Goal: Register for event/course

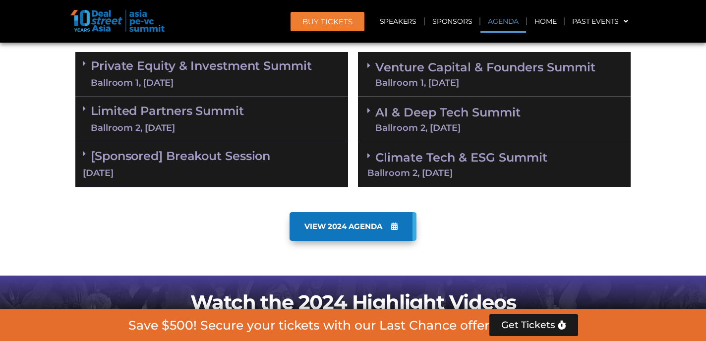
scroll to position [601, 0]
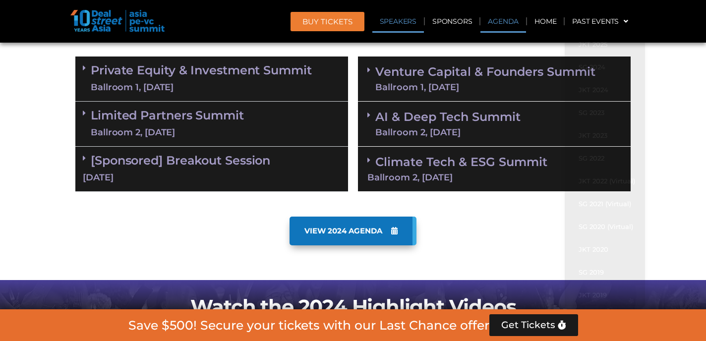
click at [404, 23] on link "Speakers" at bounding box center [399, 21] width 52 height 23
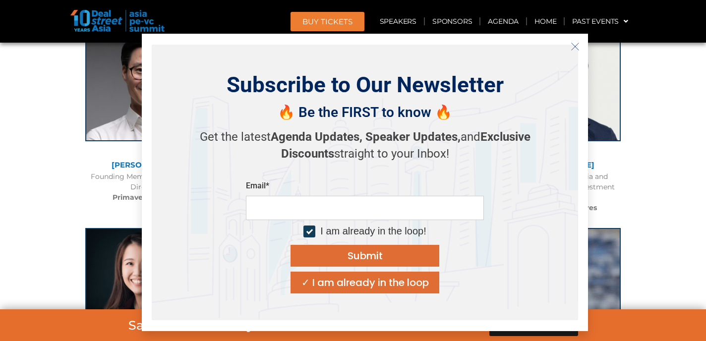
scroll to position [3421, 0]
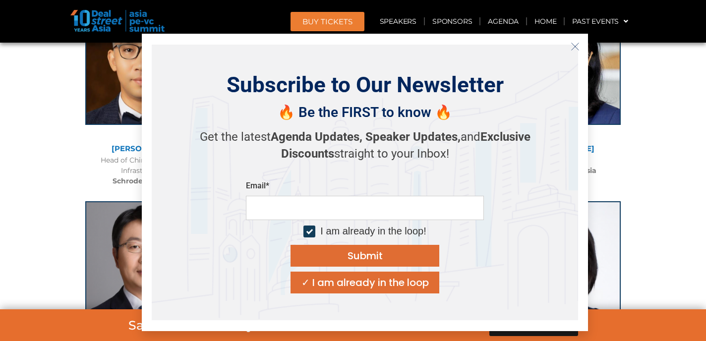
click at [579, 45] on icon "Close" at bounding box center [575, 46] width 9 height 9
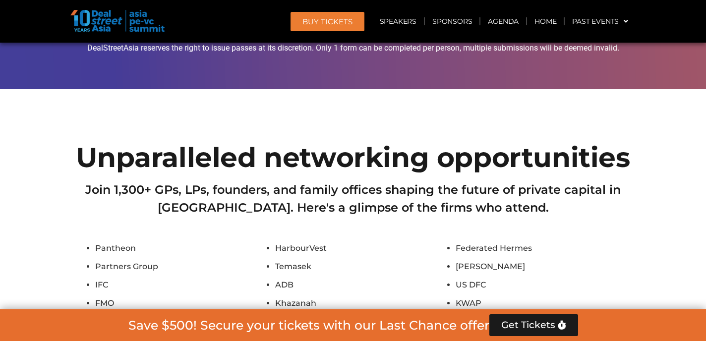
scroll to position [7557, 0]
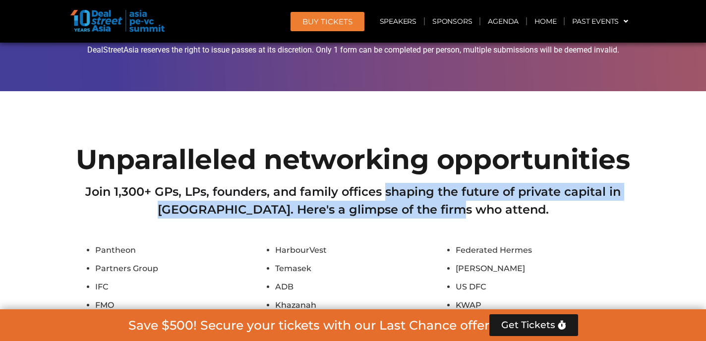
drag, startPoint x: 385, startPoint y: 125, endPoint x: 385, endPoint y: 90, distance: 34.7
click at [385, 183] on div "Join 1,300+ GPs, LPs, founders, and family offices shaping the future of privat…" at bounding box center [353, 208] width 556 height 51
click at [385, 183] on h2 "Join 1,300+ GPs, LPs, founders, and family offices shaping the future of privat…" at bounding box center [353, 201] width 556 height 36
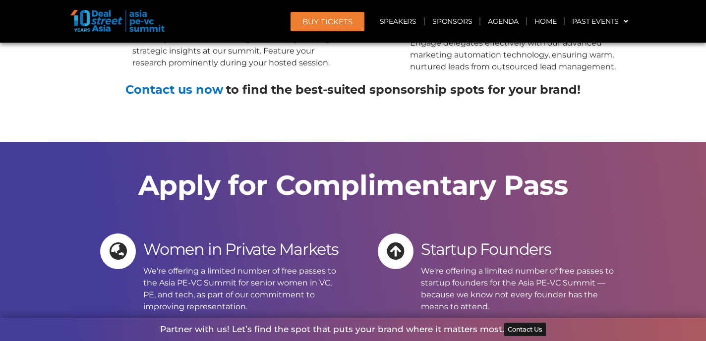
scroll to position [9289, 0]
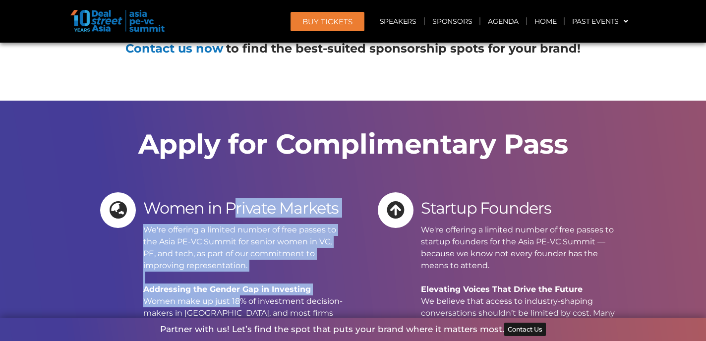
drag, startPoint x: 232, startPoint y: 81, endPoint x: 232, endPoint y: 172, distance: 91.3
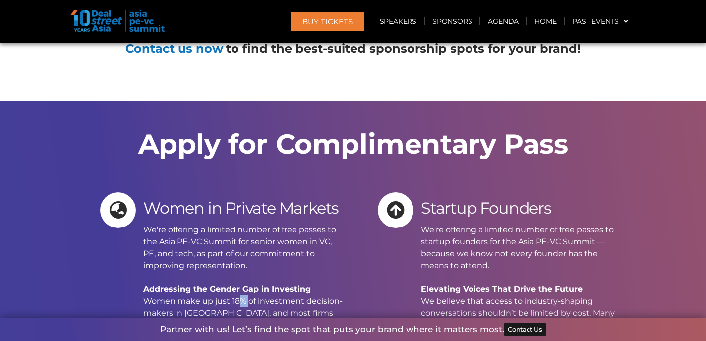
drag, startPoint x: 232, startPoint y: 172, endPoint x: 232, endPoint y: 88, distance: 83.8
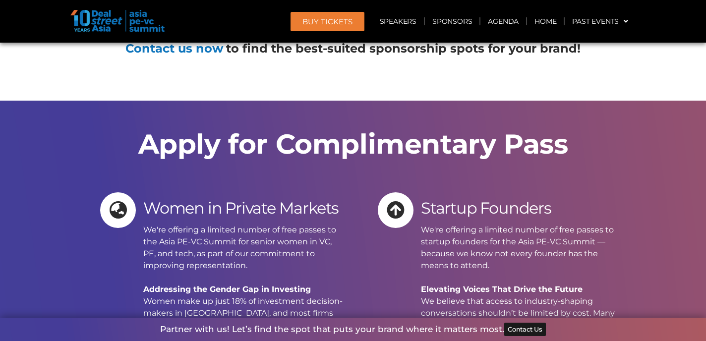
drag, startPoint x: 232, startPoint y: 89, endPoint x: 248, endPoint y: 148, distance: 60.7
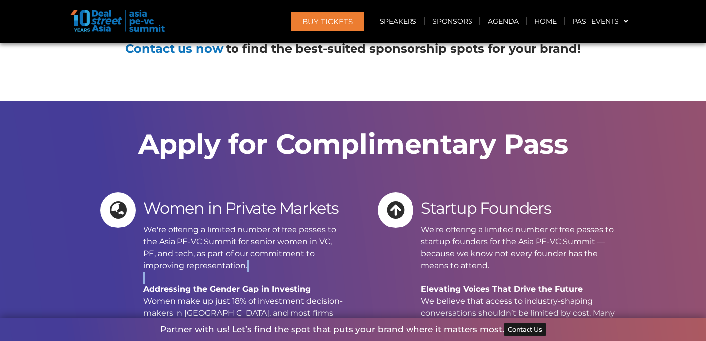
drag, startPoint x: 248, startPoint y: 148, endPoint x: 248, endPoint y: 101, distance: 47.1
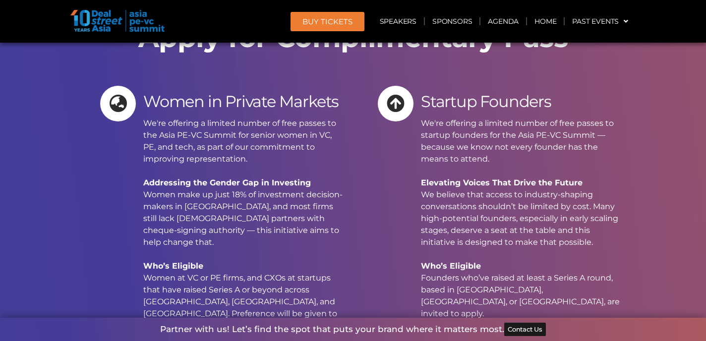
scroll to position [9422, 0]
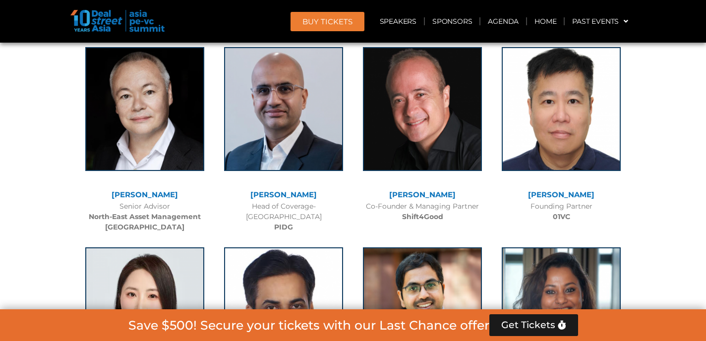
scroll to position [5421, 0]
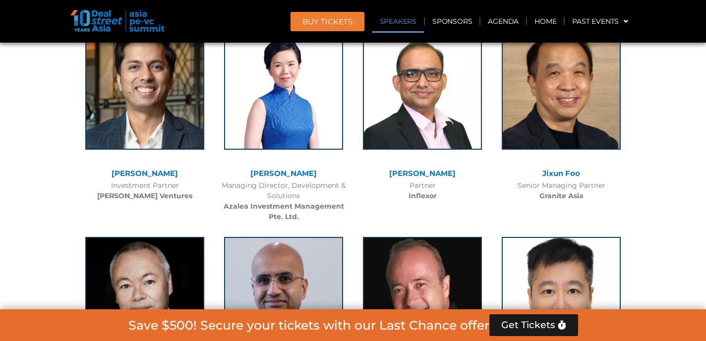
click at [393, 11] on link "Speakers" at bounding box center [399, 21] width 52 height 23
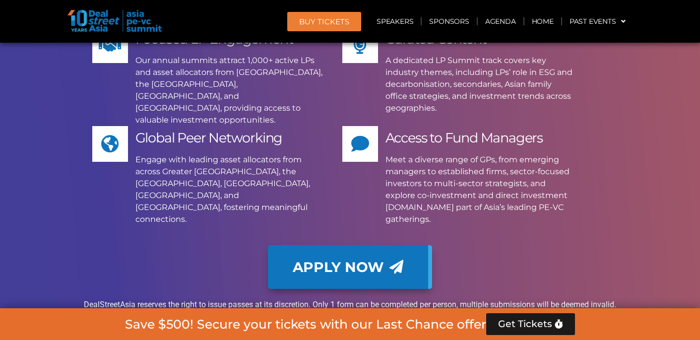
scroll to position [7305, 0]
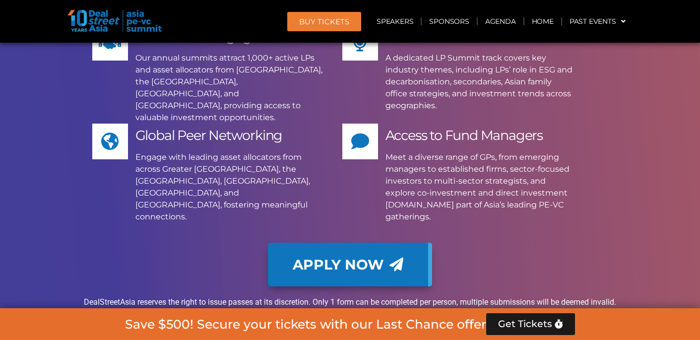
click at [287, 296] on p "DealStreetAsia reserves the right to issue passes at its discretion. Only 1 for…" at bounding box center [350, 302] width 556 height 12
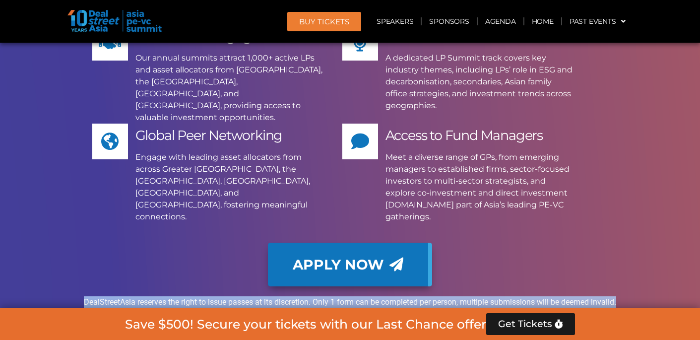
click at [287, 296] on p "DealStreetAsia reserves the right to issue passes at its discretion. Only 1 for…" at bounding box center [350, 302] width 556 height 12
click at [302, 296] on p "DealStreetAsia reserves the right to issue passes at its discretion. Only 1 for…" at bounding box center [350, 302] width 556 height 12
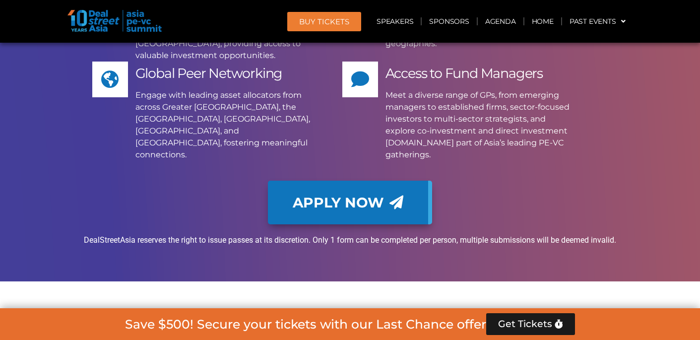
scroll to position [7369, 0]
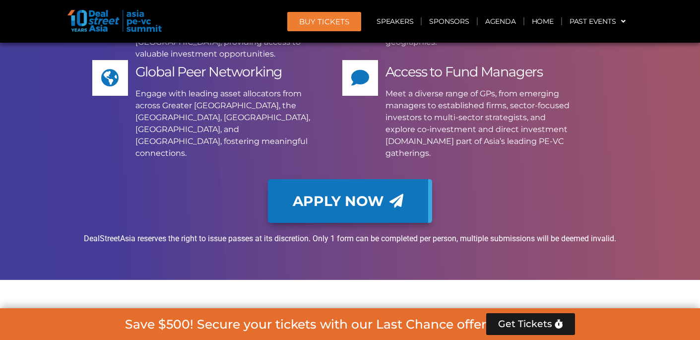
click at [297, 233] on p "DealStreetAsia reserves the right to issue passes at its discretion. Only 1 for…" at bounding box center [350, 239] width 556 height 12
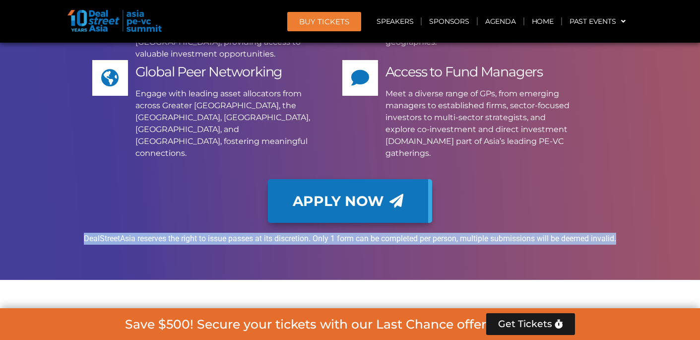
click at [297, 233] on p "DealStreetAsia reserves the right to issue passes at its discretion. Only 1 for…" at bounding box center [350, 239] width 556 height 12
click at [300, 233] on p "DealStreetAsia reserves the right to issue passes at its discretion. Only 1 for…" at bounding box center [350, 239] width 556 height 12
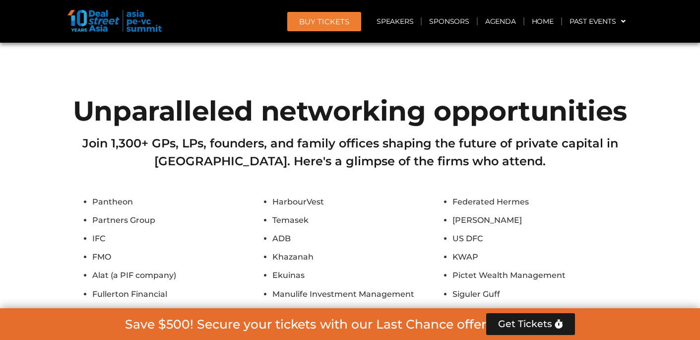
scroll to position [7578, 0]
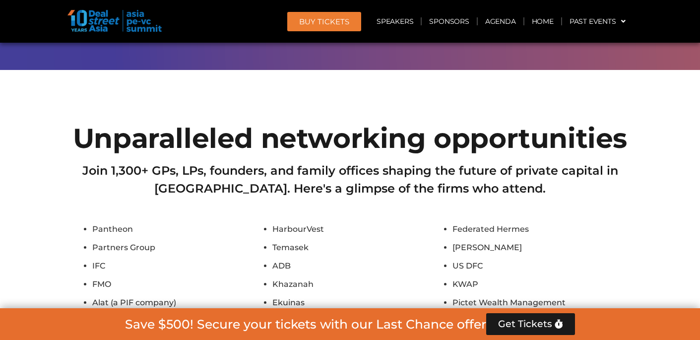
click at [260, 162] on h2 "Join 1,300+ GPs, LPs, founders, and family offices shaping the future of privat…" at bounding box center [350, 180] width 556 height 36
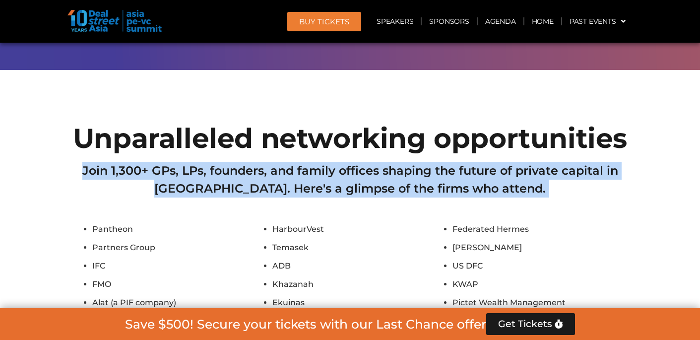
click at [260, 162] on h2 "Join 1,300+ GPs, LPs, founders, and family offices shaping the future of privat…" at bounding box center [350, 180] width 556 height 36
click at [263, 162] on h2 "Join 1,300+ GPs, LPs, founders, and family offices shaping the future of privat…" at bounding box center [350, 180] width 556 height 36
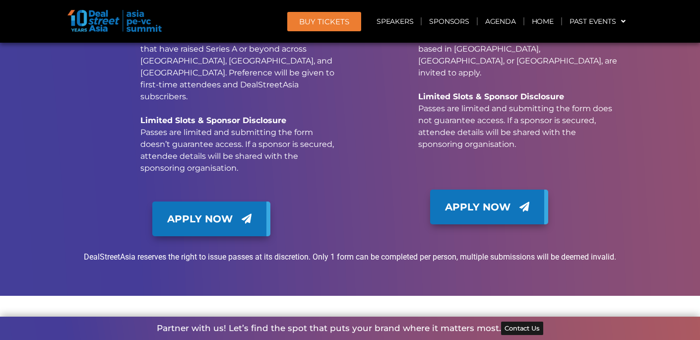
scroll to position [9655, 0]
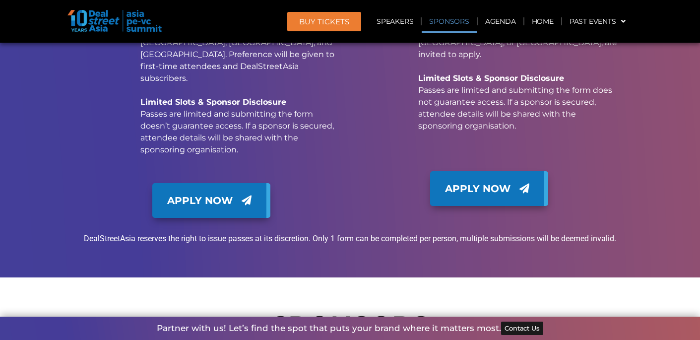
click at [262, 233] on p "DealStreetAsia reserves the right to issue passes at its discretion. Only 1 for…" at bounding box center [350, 239] width 556 height 12
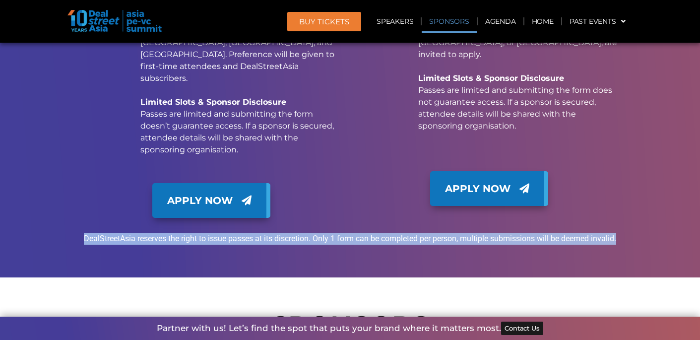
click at [262, 233] on p "DealStreetAsia reserves the right to issue passes at its discretion. Only 1 for…" at bounding box center [350, 239] width 556 height 12
click at [269, 223] on div "DealStreetAsia reserves the right to issue passes at its discretion. Only 1 for…" at bounding box center [350, 238] width 556 height 30
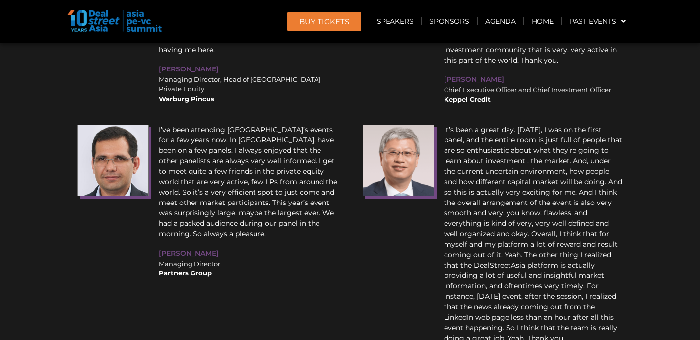
scroll to position [11391, 0]
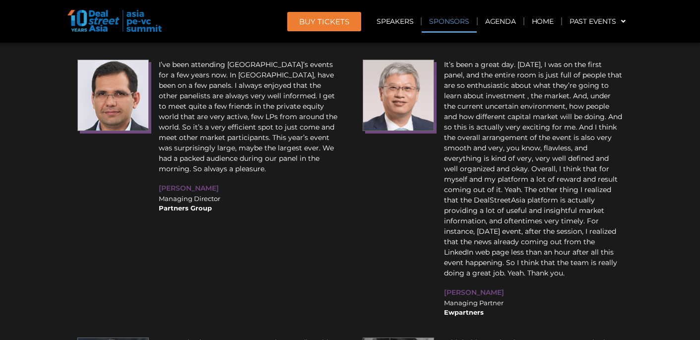
click at [453, 21] on link "Sponsors" at bounding box center [449, 21] width 55 height 23
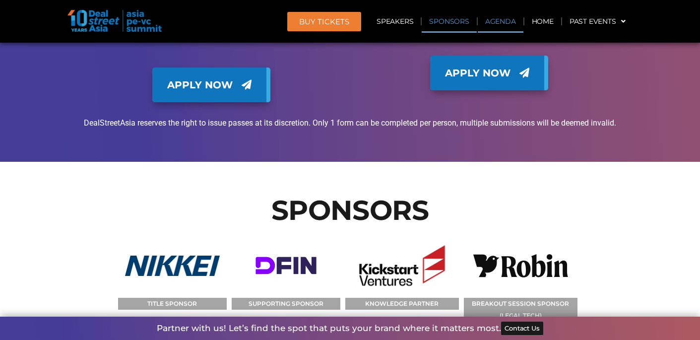
click at [504, 31] on link "Agenda" at bounding box center [501, 21] width 46 height 23
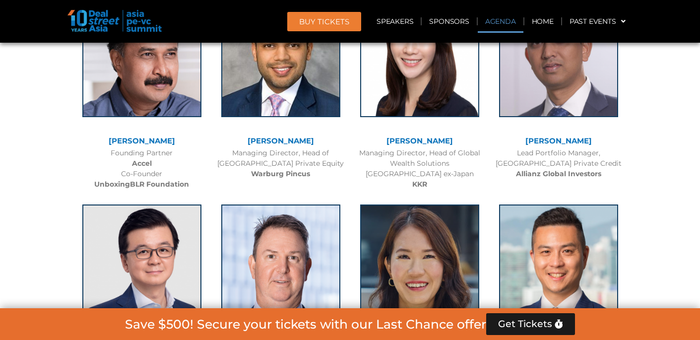
scroll to position [518, 0]
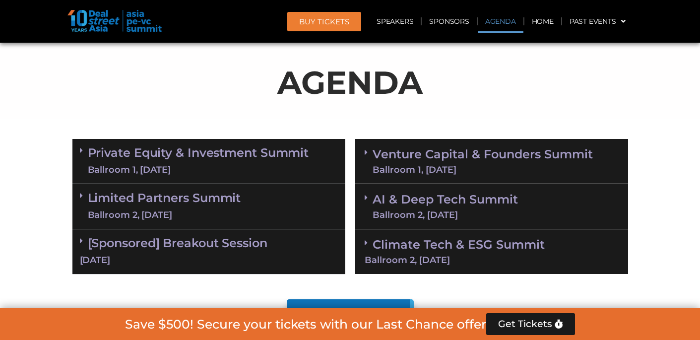
click at [298, 155] on link "Private Equity & Investment Summit Ballroom 1, [DATE]" at bounding box center [198, 161] width 221 height 30
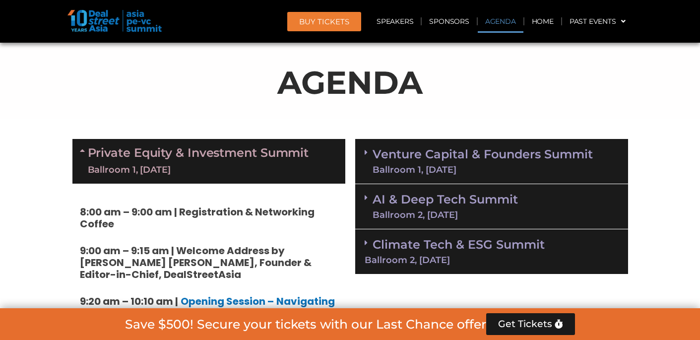
click at [431, 156] on link "Venture Capital & Founders​ Summit Ballroom 1, [DATE]" at bounding box center [483, 161] width 220 height 26
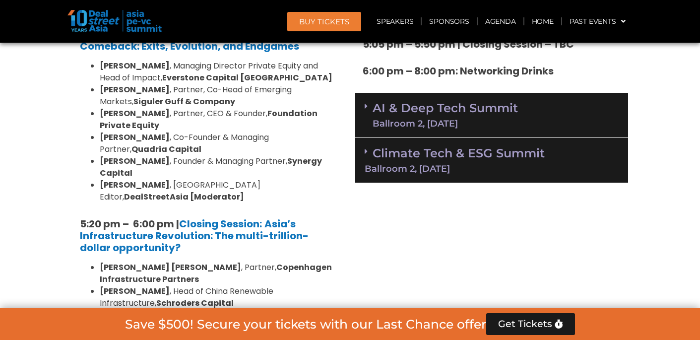
scroll to position [1744, 0]
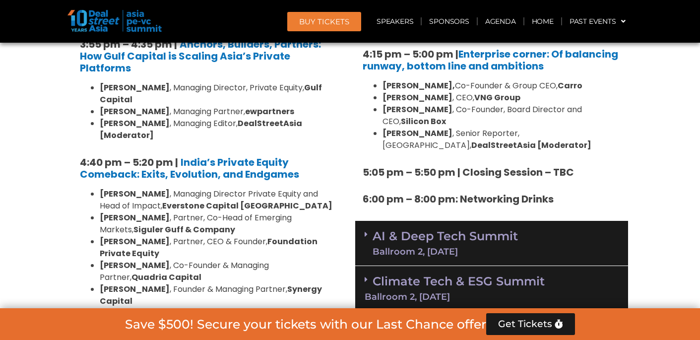
drag, startPoint x: 427, startPoint y: 124, endPoint x: 428, endPoint y: 81, distance: 42.2
